Goal: Use online tool/utility: Utilize a website feature to perform a specific function

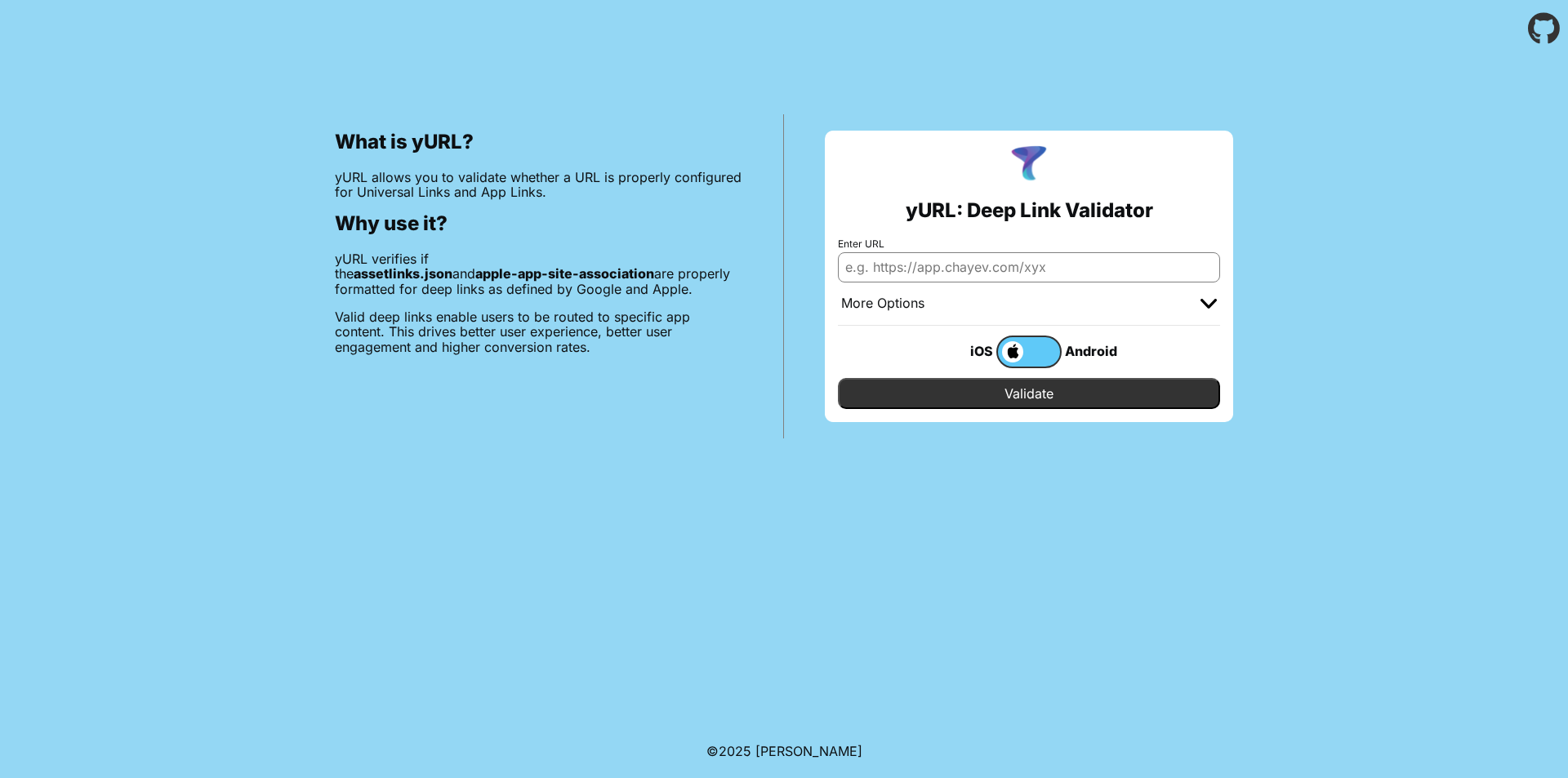
click at [1030, 312] on div "More Options" at bounding box center [1028, 304] width 382 height 43
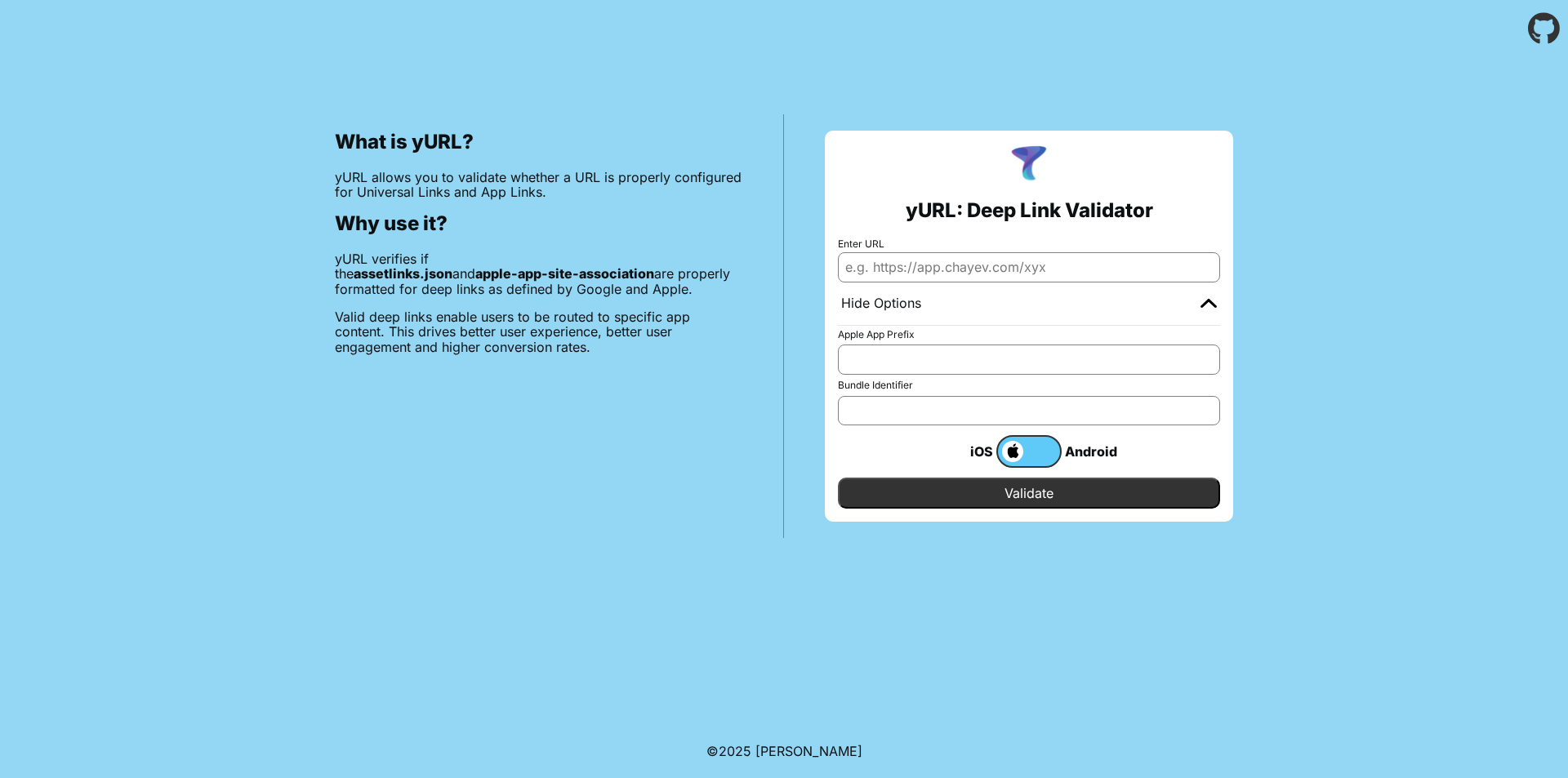
click at [914, 405] on input "Bundle Identifier" at bounding box center [1028, 410] width 382 height 29
click at [891, 258] on input "Enter URL" at bounding box center [1028, 267] width 382 height 29
type input "[URL][DOMAIN_NAME]"
type input "com.Neurokod.AgelessRepublicApple"
click at [1023, 497] on input "Validate" at bounding box center [1028, 493] width 382 height 31
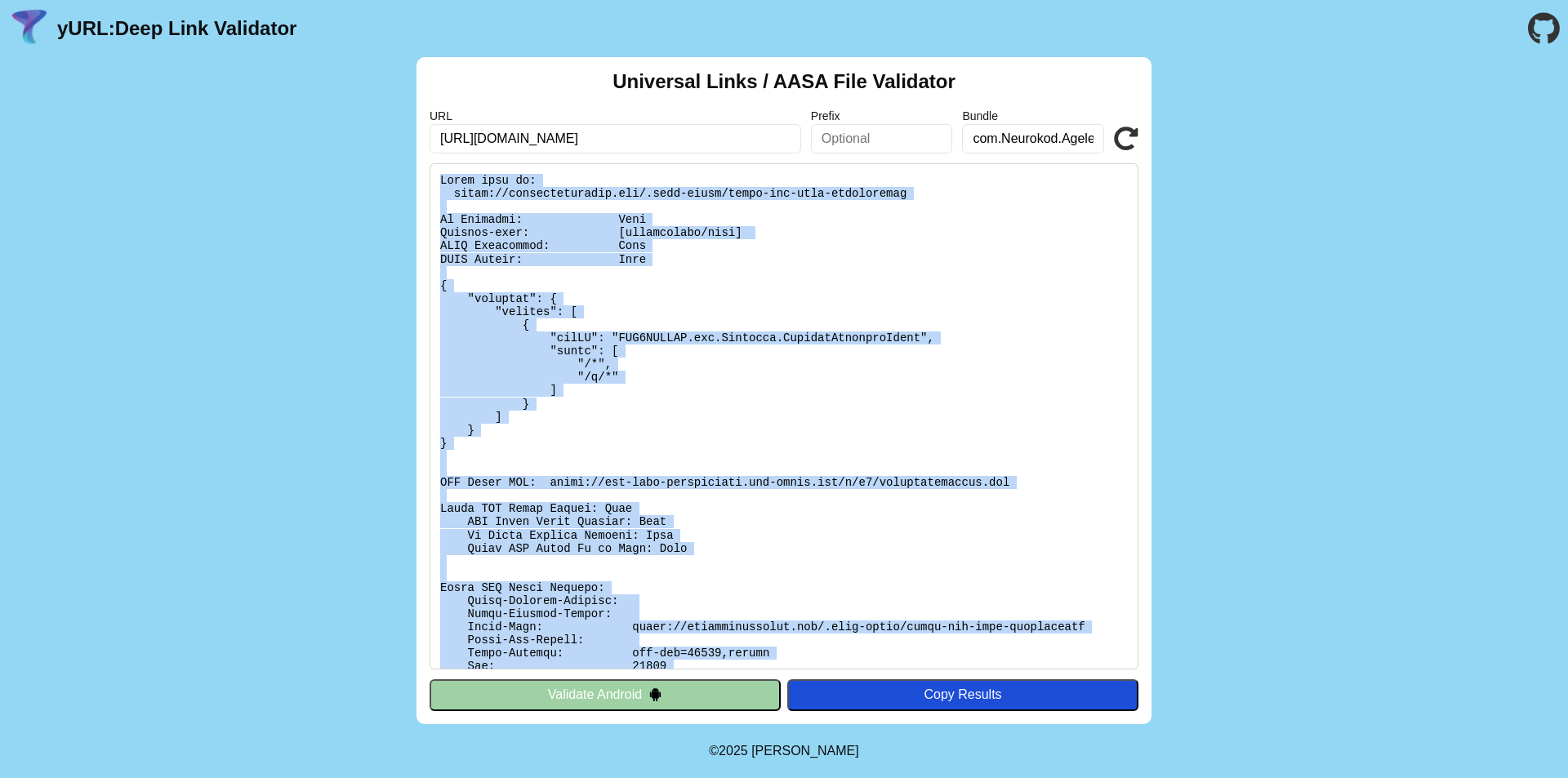
drag, startPoint x: 1107, startPoint y: 653, endPoint x: 418, endPoint y: 182, distance: 834.6
click at [418, 182] on div "Universal Links / AASA File Validator URL https://agelessrepublic.com Prefix Bu…" at bounding box center [784, 390] width 735 height 667
copy pre "Found file at: https://agelessrepublic.com/.well-known/apple-app-site-associati…"
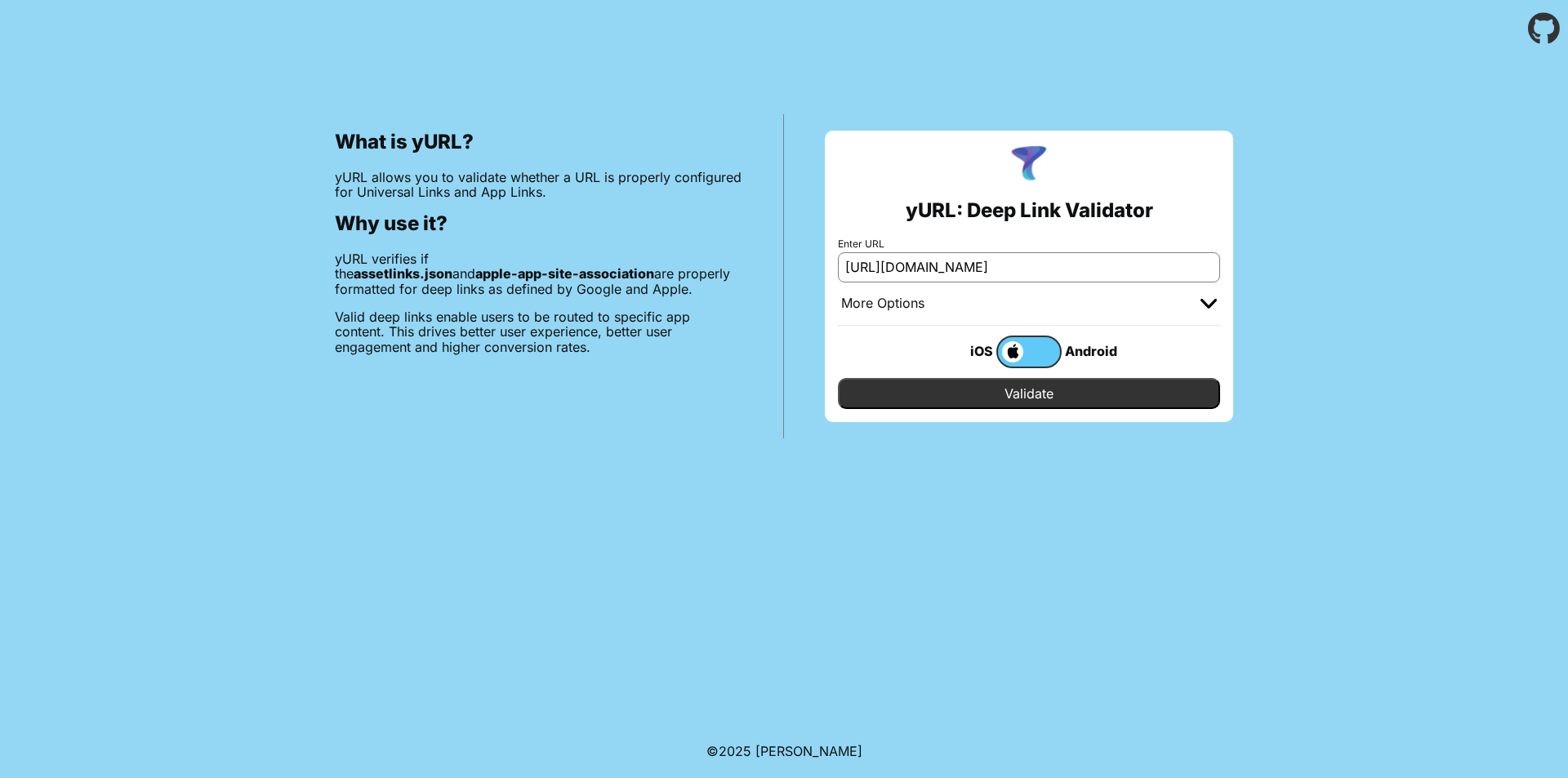
click at [1054, 264] on input "[URL][DOMAIN_NAME]" at bounding box center [1028, 267] width 382 height 29
drag, startPoint x: 1049, startPoint y: 266, endPoint x: 743, endPoint y: 307, distance: 308.7
click at [743, 307] on div "What is yURL? yURL allows you to validate whether a URL is properly configured …" at bounding box center [784, 248] width 1568 height 381
